Goal: Task Accomplishment & Management: Manage account settings

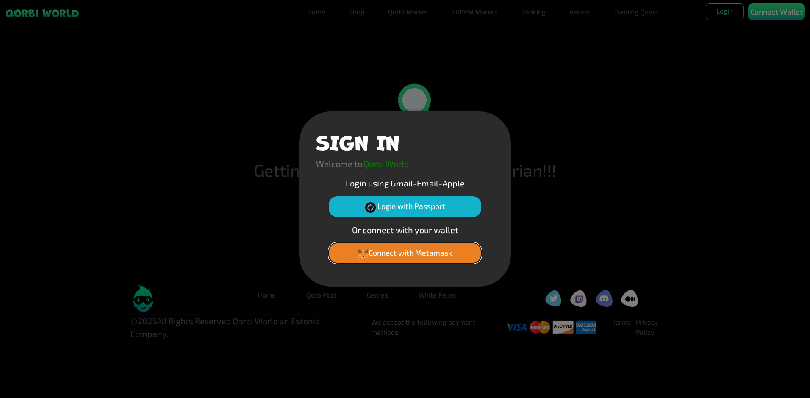
click at [426, 256] on button "Connect with Metamask" at bounding box center [405, 253] width 153 height 20
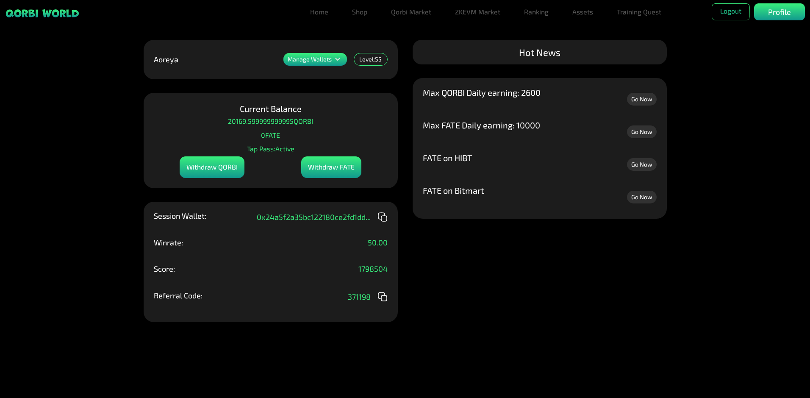
click at [413, 142] on div "FATE on Bitmart Go Now FATE on HIBT Go Now Max FATE Daily earning: 10000 Go Now…" at bounding box center [540, 148] width 254 height 141
click at [347, 62] on div "Manage Wallets" at bounding box center [316, 59] width 64 height 13
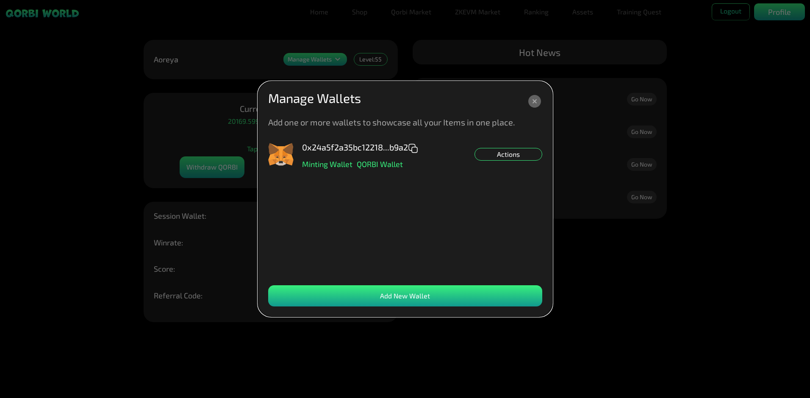
click at [532, 103] on g at bounding box center [534, 101] width 13 height 13
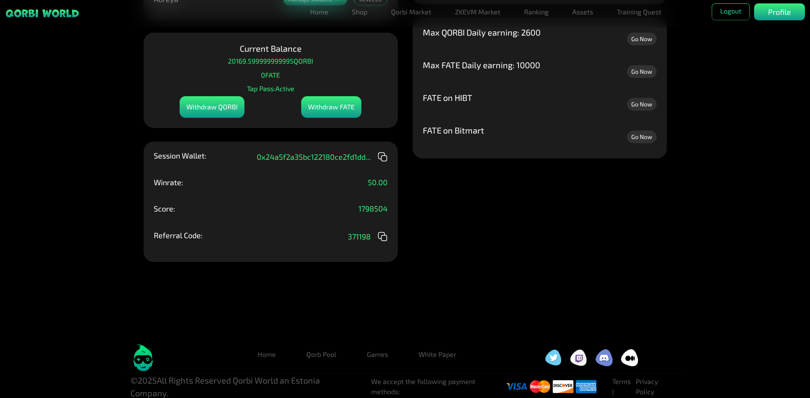
scroll to position [68, 0]
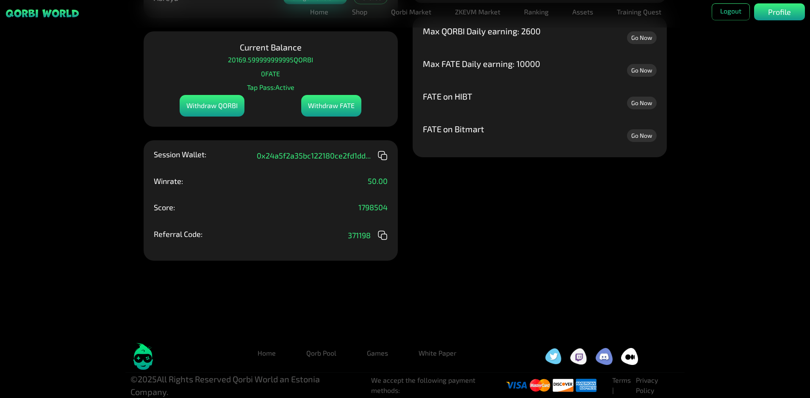
click at [602, 359] on img at bounding box center [604, 356] width 17 height 17
click at [414, 170] on div "Manage Wallets Add one or more wallets to showcase all your Items in one place.…" at bounding box center [405, 138] width 810 height 398
drag, startPoint x: 414, startPoint y: 170, endPoint x: 420, endPoint y: 156, distance: 16.1
click at [420, 158] on div "Manage Wallets Add one or more wallets to showcase all your Items in one place.…" at bounding box center [405, 138] width 810 height 398
